Goal: Information Seeking & Learning: Learn about a topic

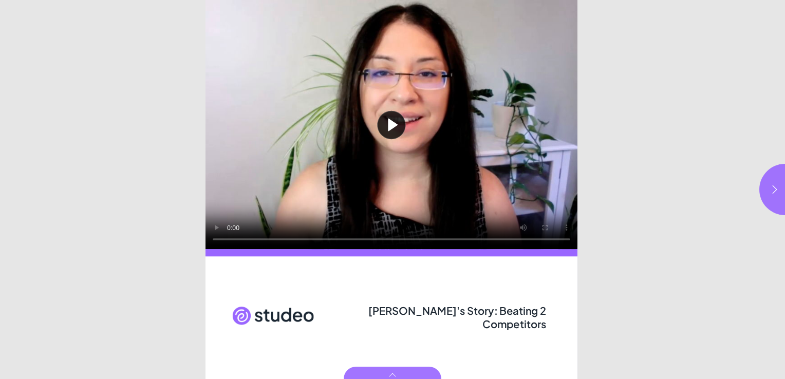
click at [400, 125] on button "Play video" at bounding box center [391, 124] width 372 height 249
click at [775, 184] on icon "button" at bounding box center [774, 189] width 10 height 10
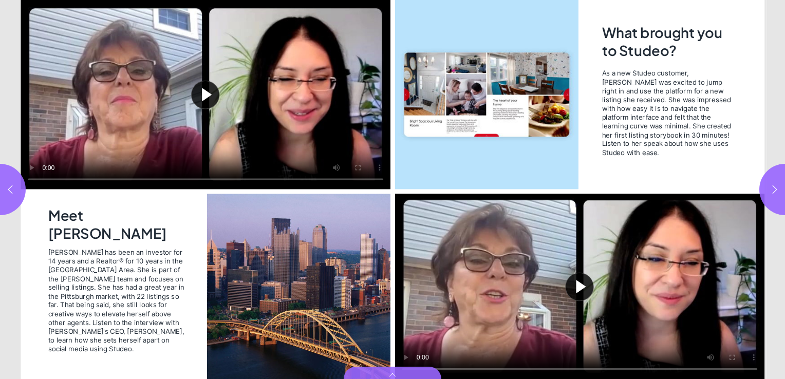
click at [204, 98] on button "Play video" at bounding box center [206, 95] width 370 height 190
click at [769, 193] on icon "button" at bounding box center [774, 189] width 10 height 10
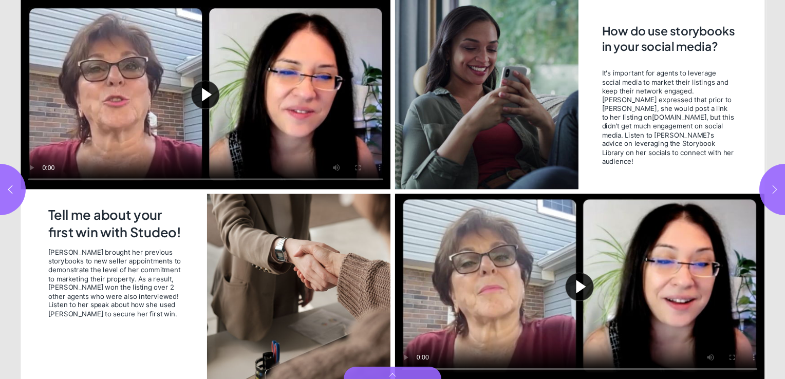
click at [769, 193] on icon "button" at bounding box center [774, 189] width 10 height 10
type input "*"
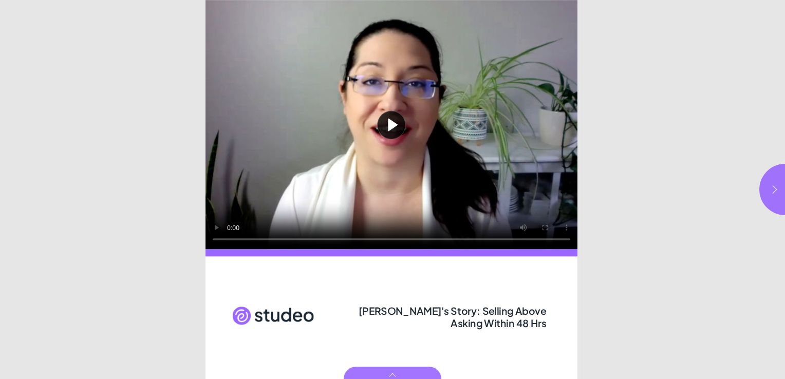
click at [767, 190] on button "button" at bounding box center [784, 189] width 51 height 51
type input "***"
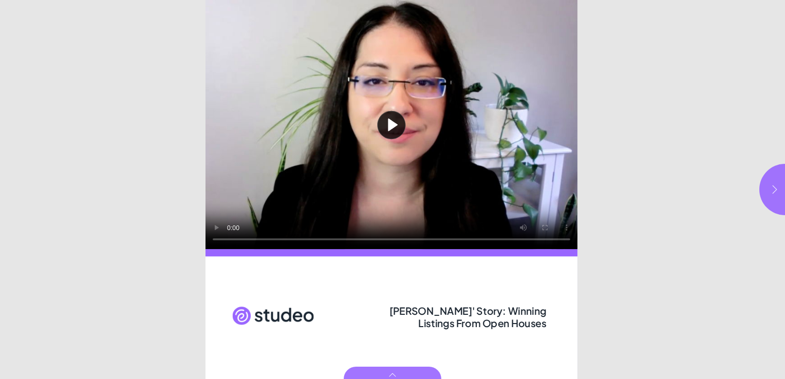
click at [773, 191] on icon "button" at bounding box center [774, 189] width 10 height 10
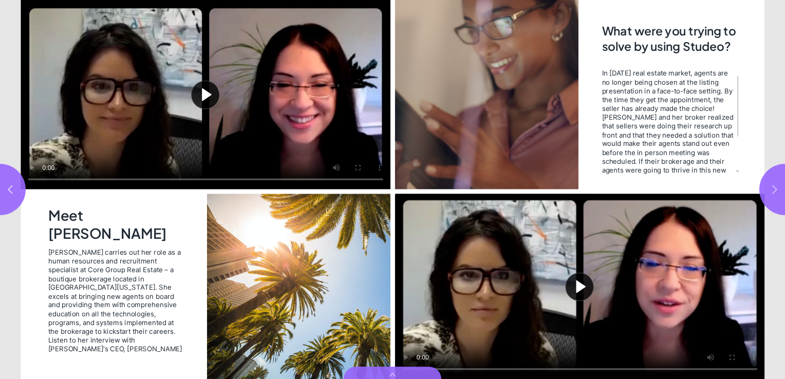
click at [773, 191] on icon "button" at bounding box center [774, 189] width 10 height 10
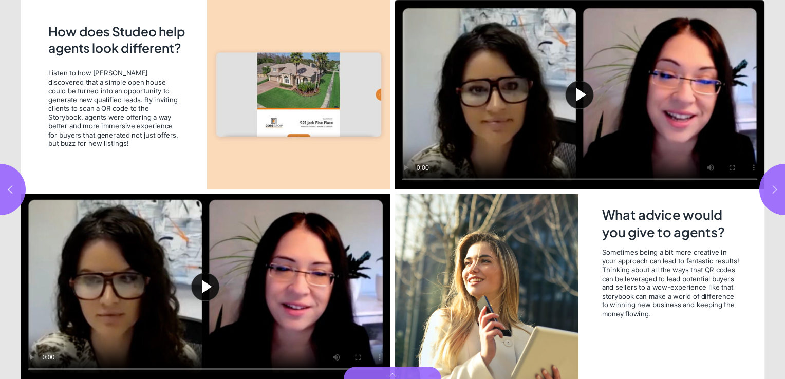
click at [773, 191] on icon "button" at bounding box center [774, 189] width 10 height 10
type input "*"
